Goal: Task Accomplishment & Management: Manage account settings

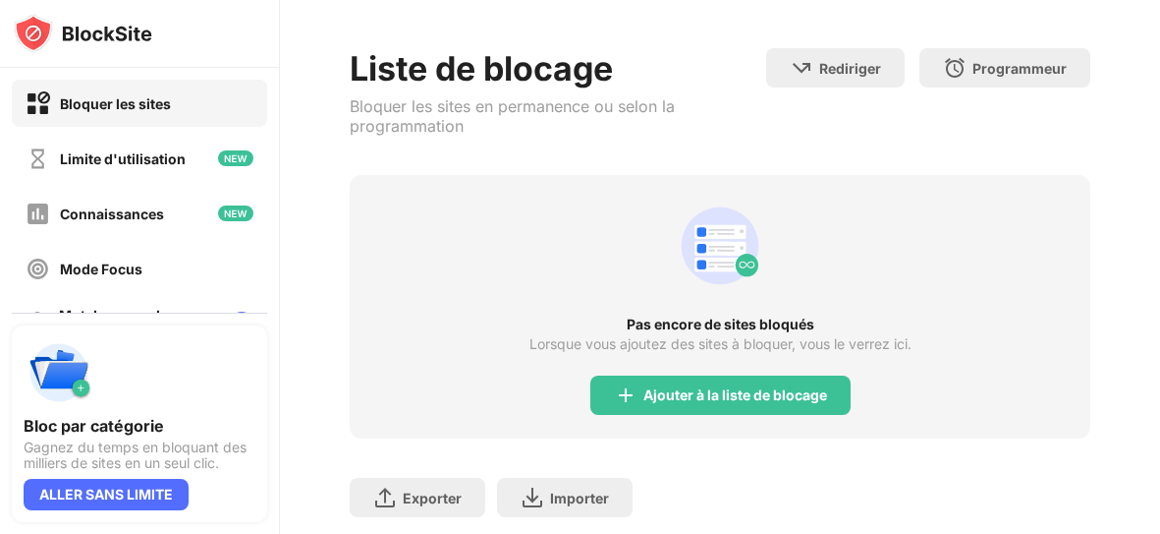
scroll to position [108, 0]
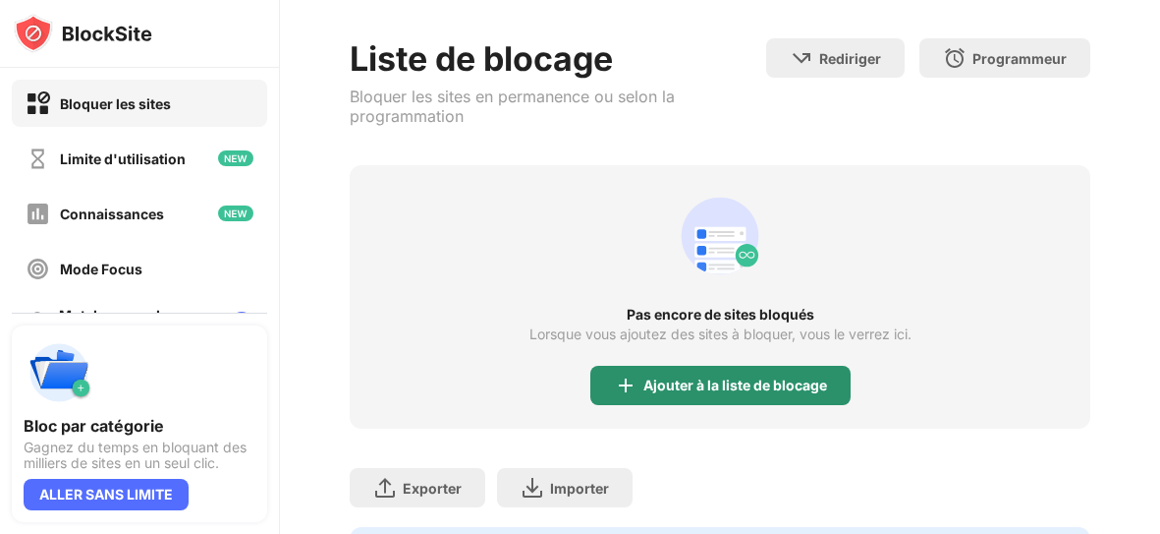
click at [694, 377] on font "Ajouter à la liste de blocage" at bounding box center [736, 384] width 184 height 17
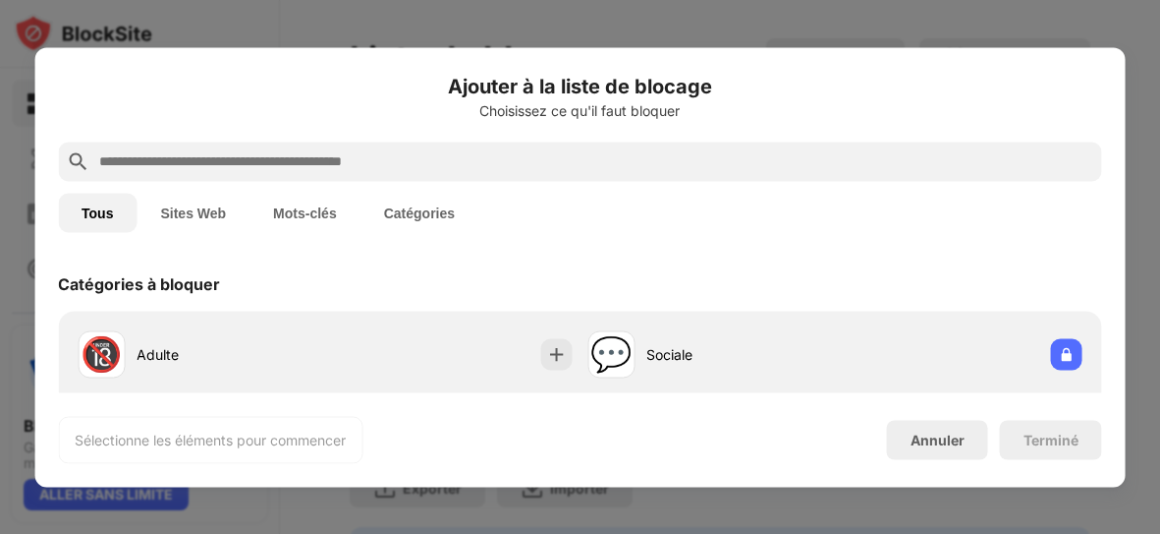
click at [552, 157] on input "text" at bounding box center [595, 161] width 997 height 24
paste input "**********"
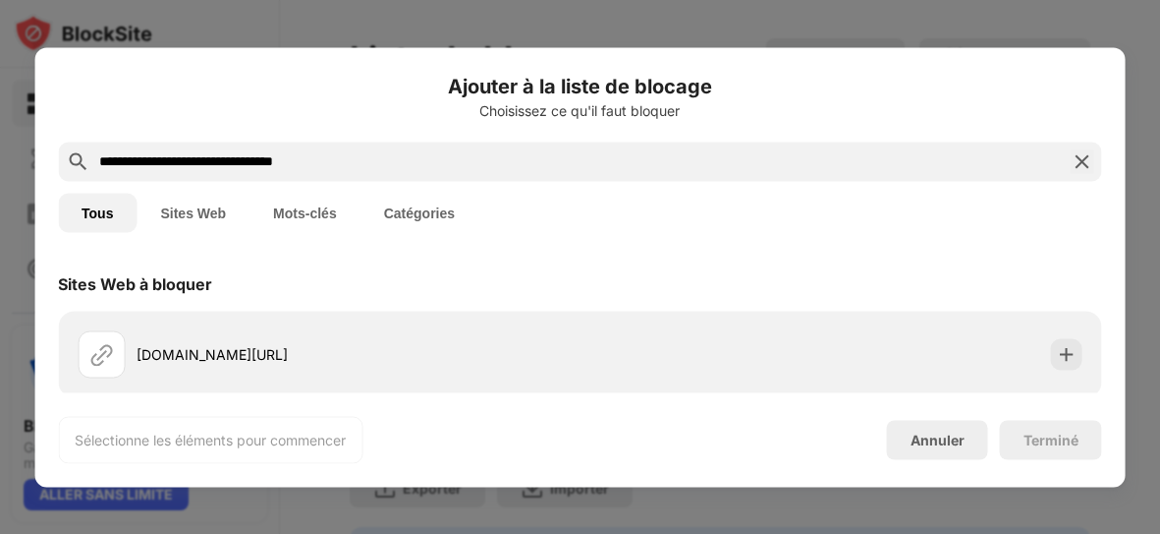
type input "**********"
click at [251, 318] on div "[DOMAIN_NAME][URL]" at bounding box center [580, 354] width 1045 height 86
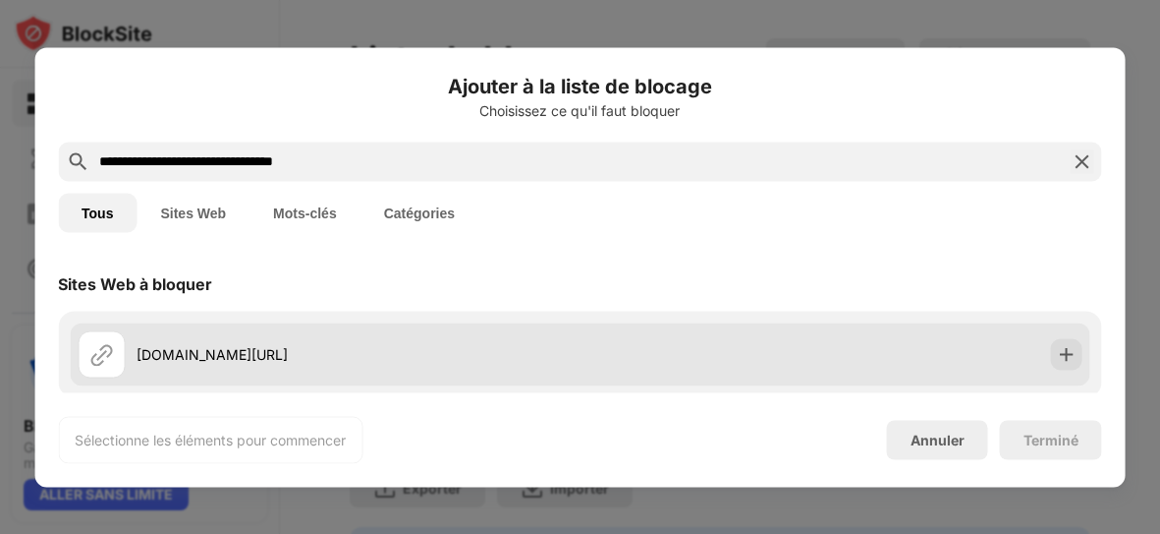
click at [309, 348] on div "[DOMAIN_NAME][URL]" at bounding box center [358, 354] width 443 height 21
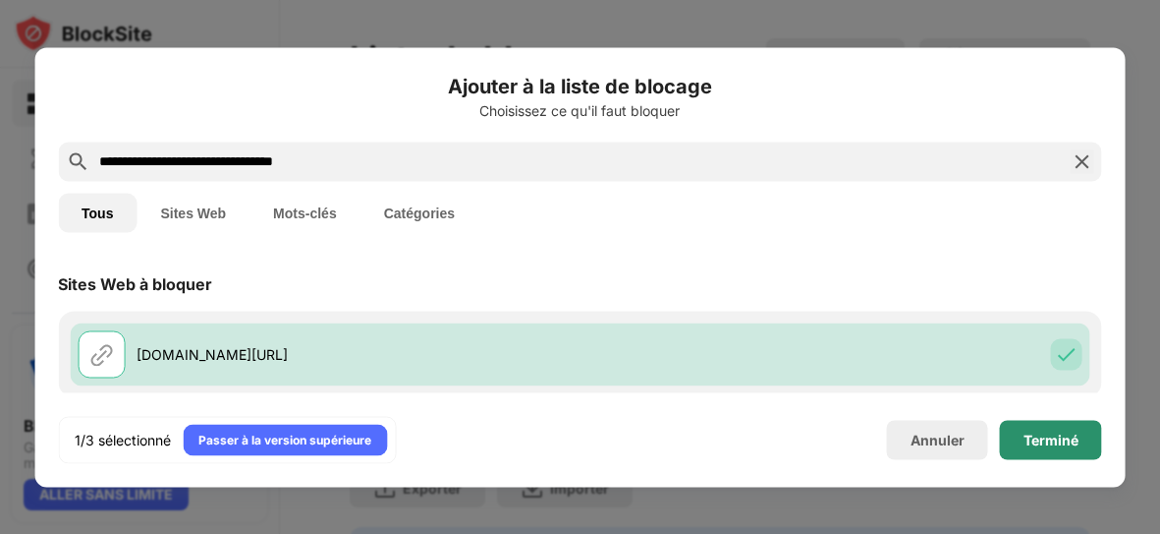
click at [1027, 439] on font "Terminé" at bounding box center [1051, 438] width 55 height 17
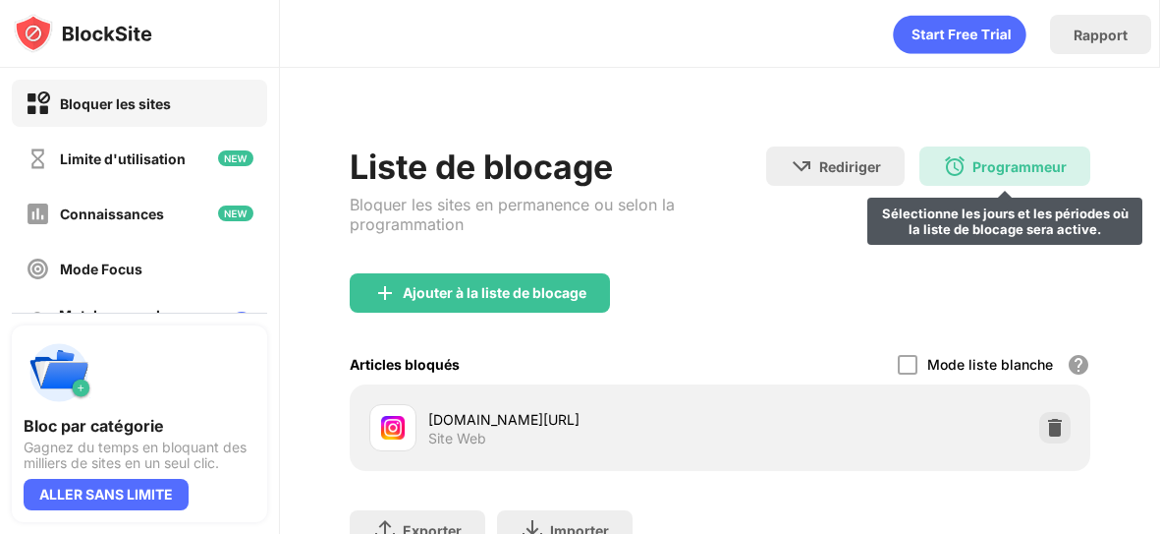
click at [976, 167] on font "Programmeur" at bounding box center [1020, 166] width 94 height 17
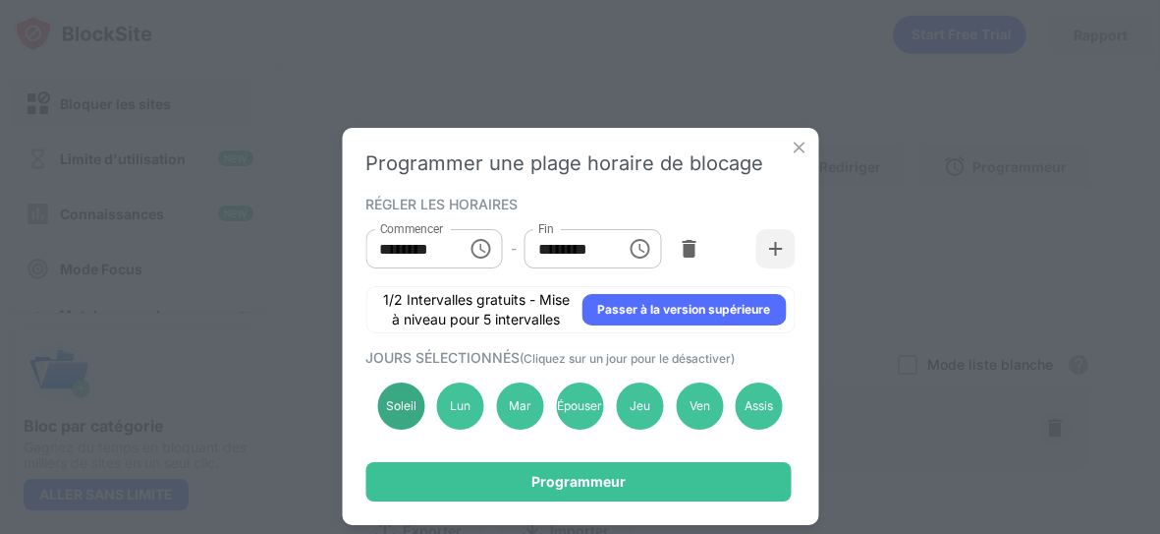
click at [406, 409] on font "Soleil" at bounding box center [401, 405] width 30 height 15
click at [453, 402] on font "Lun" at bounding box center [460, 405] width 21 height 15
click at [504, 401] on div "Mar" at bounding box center [520, 405] width 47 height 47
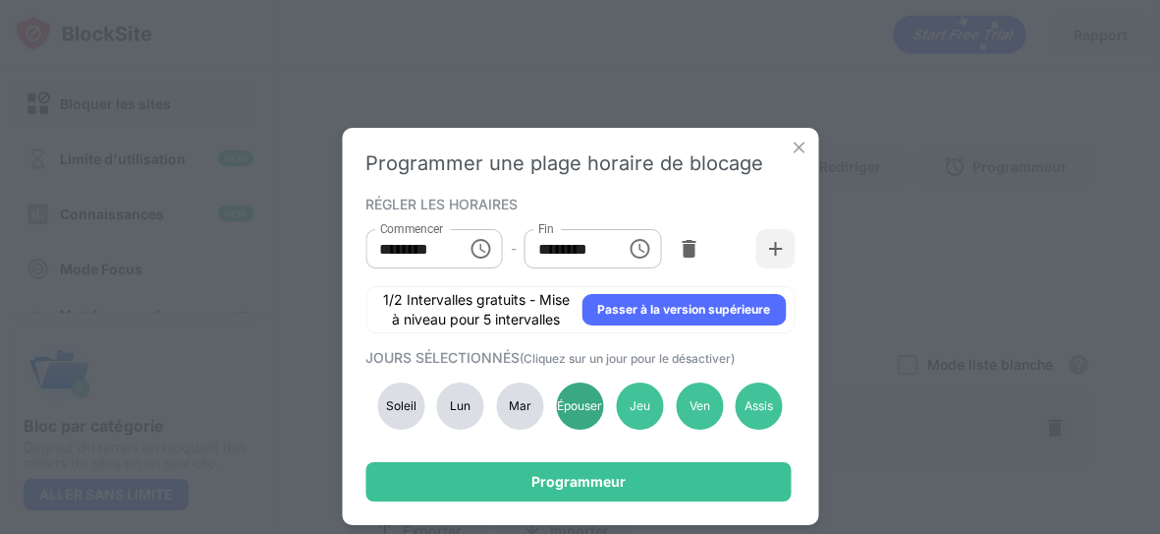
click at [573, 409] on font "Épouser" at bounding box center [579, 405] width 45 height 15
click at [636, 407] on font "Jeu" at bounding box center [640, 405] width 21 height 15
click at [678, 406] on div "Ven" at bounding box center [699, 405] width 47 height 47
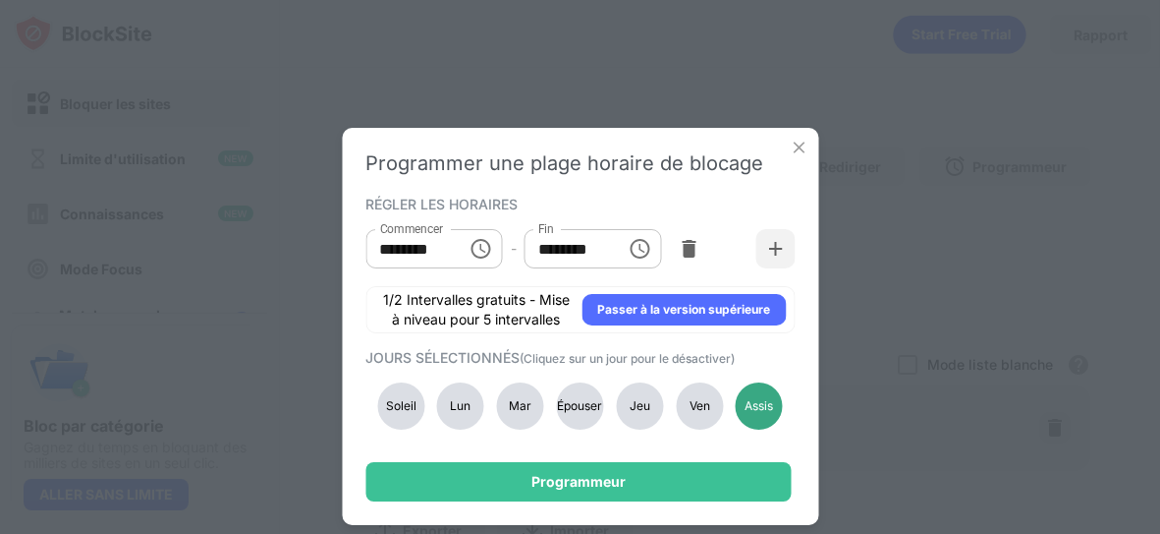
click at [766, 407] on font "Assis" at bounding box center [759, 405] width 28 height 15
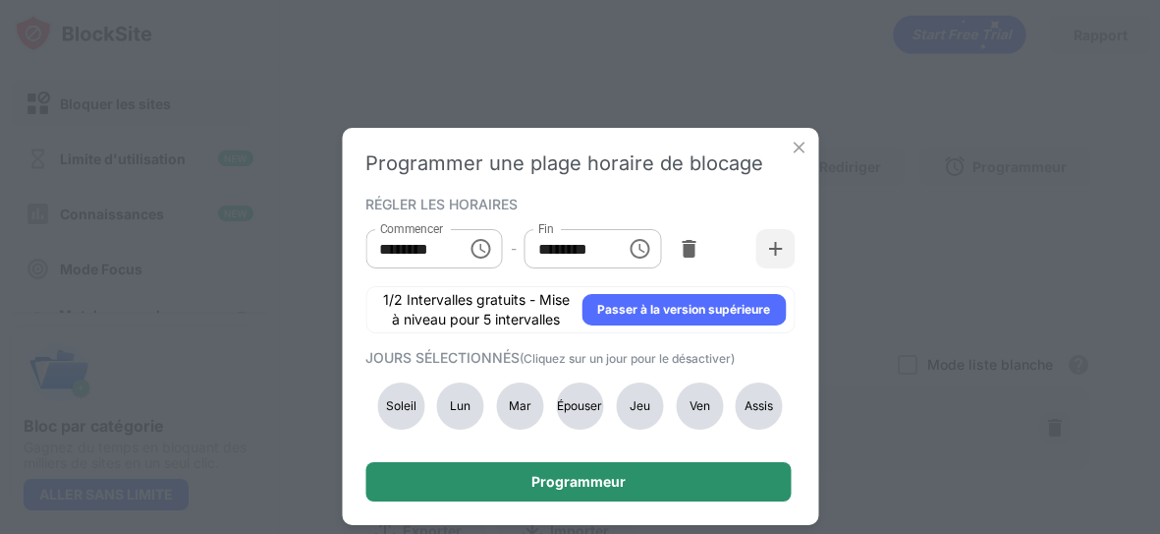
click at [637, 469] on div "Programmeur" at bounding box center [578, 481] width 425 height 39
